Goal: Transaction & Acquisition: Subscribe to service/newsletter

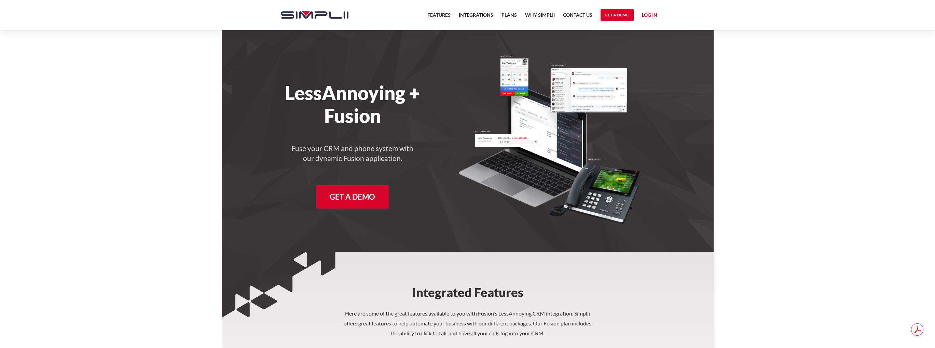
click at [447, 15] on link "Features" at bounding box center [438, 17] width 23 height 12
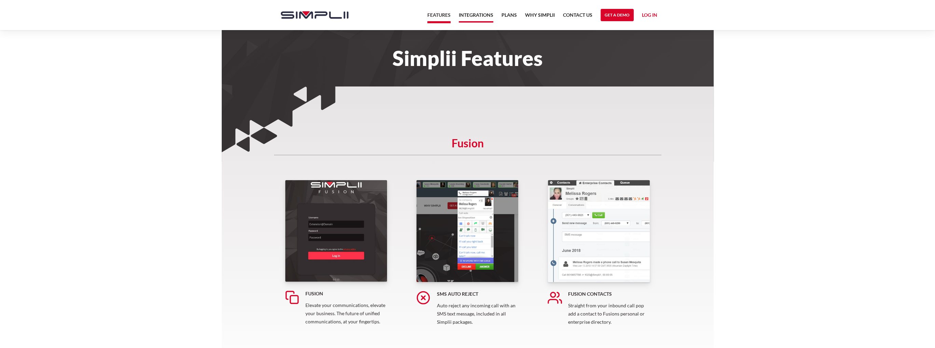
click at [473, 19] on link "Integrations" at bounding box center [476, 17] width 34 height 12
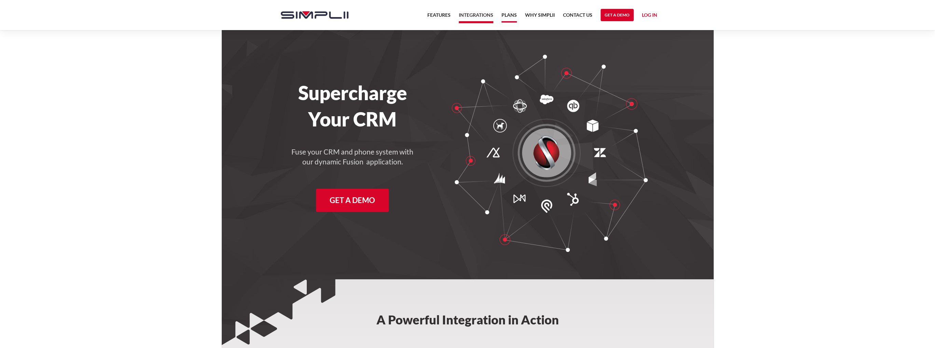
click at [507, 13] on link "Plans" at bounding box center [508, 17] width 15 height 12
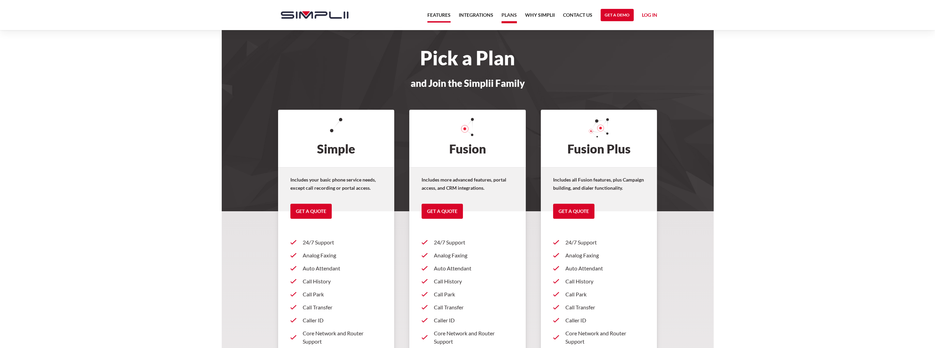
click at [436, 15] on link "Features" at bounding box center [438, 17] width 23 height 12
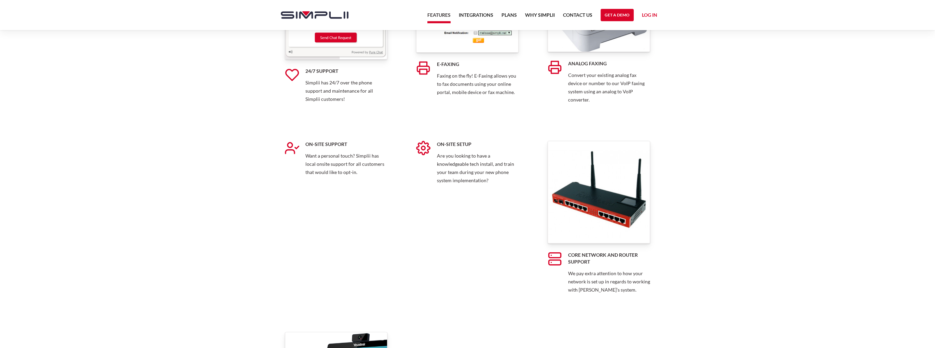
scroll to position [5103, 0]
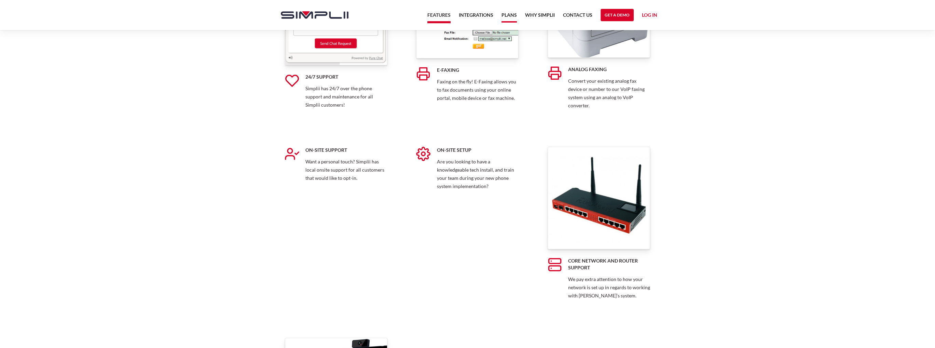
click at [504, 14] on link "Plans" at bounding box center [508, 17] width 15 height 12
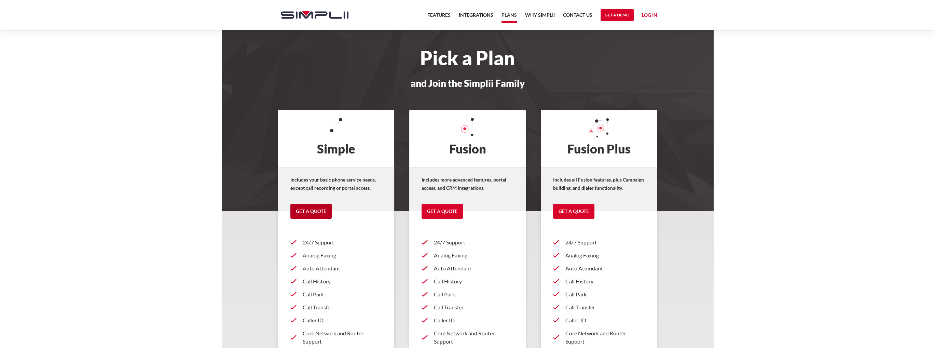
click at [305, 209] on link "Get a Quote" at bounding box center [310, 211] width 41 height 15
